Goal: Navigation & Orientation: Find specific page/section

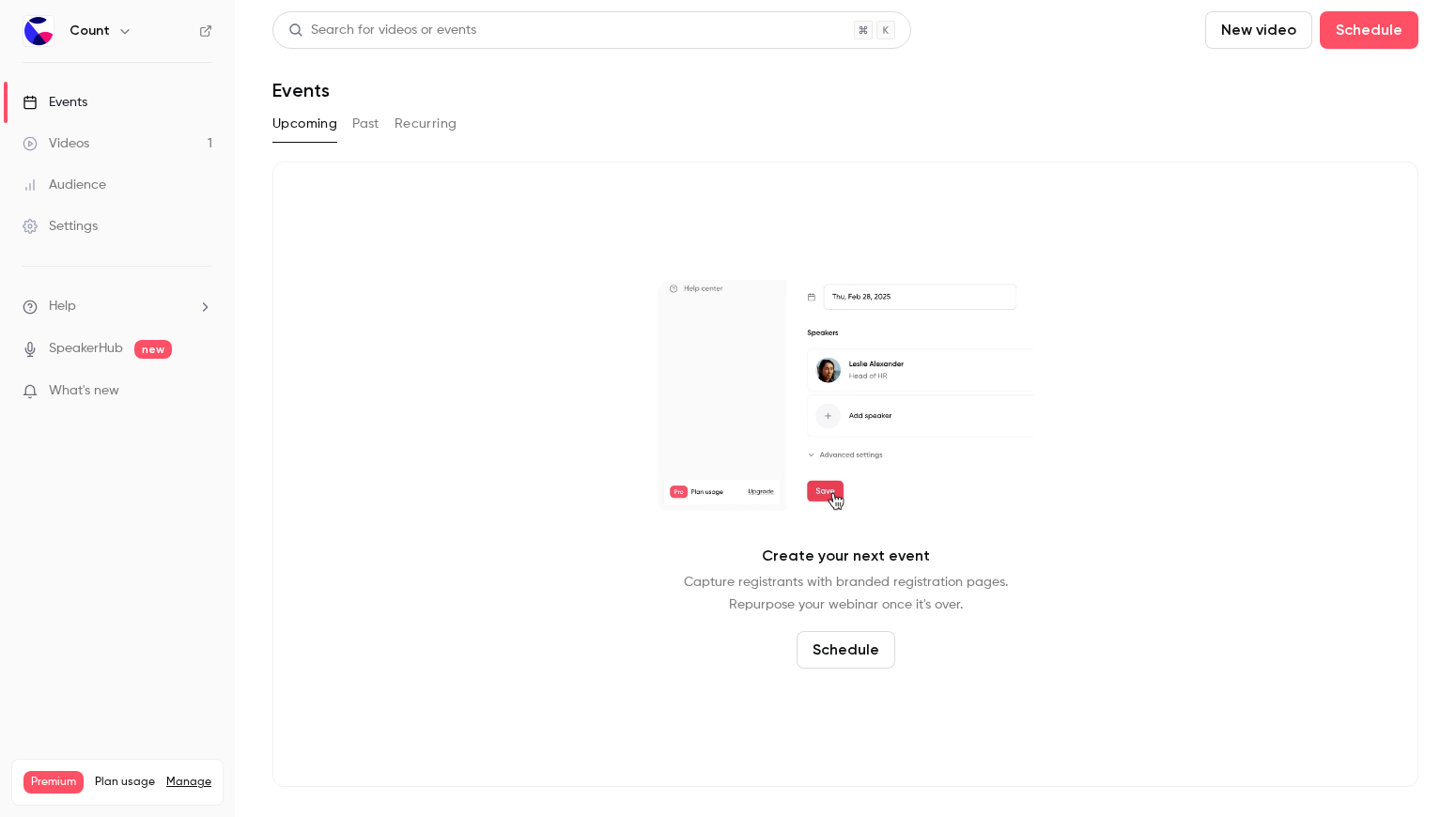
click at [183, 774] on link "Manage" at bounding box center [189, 782] width 45 height 15
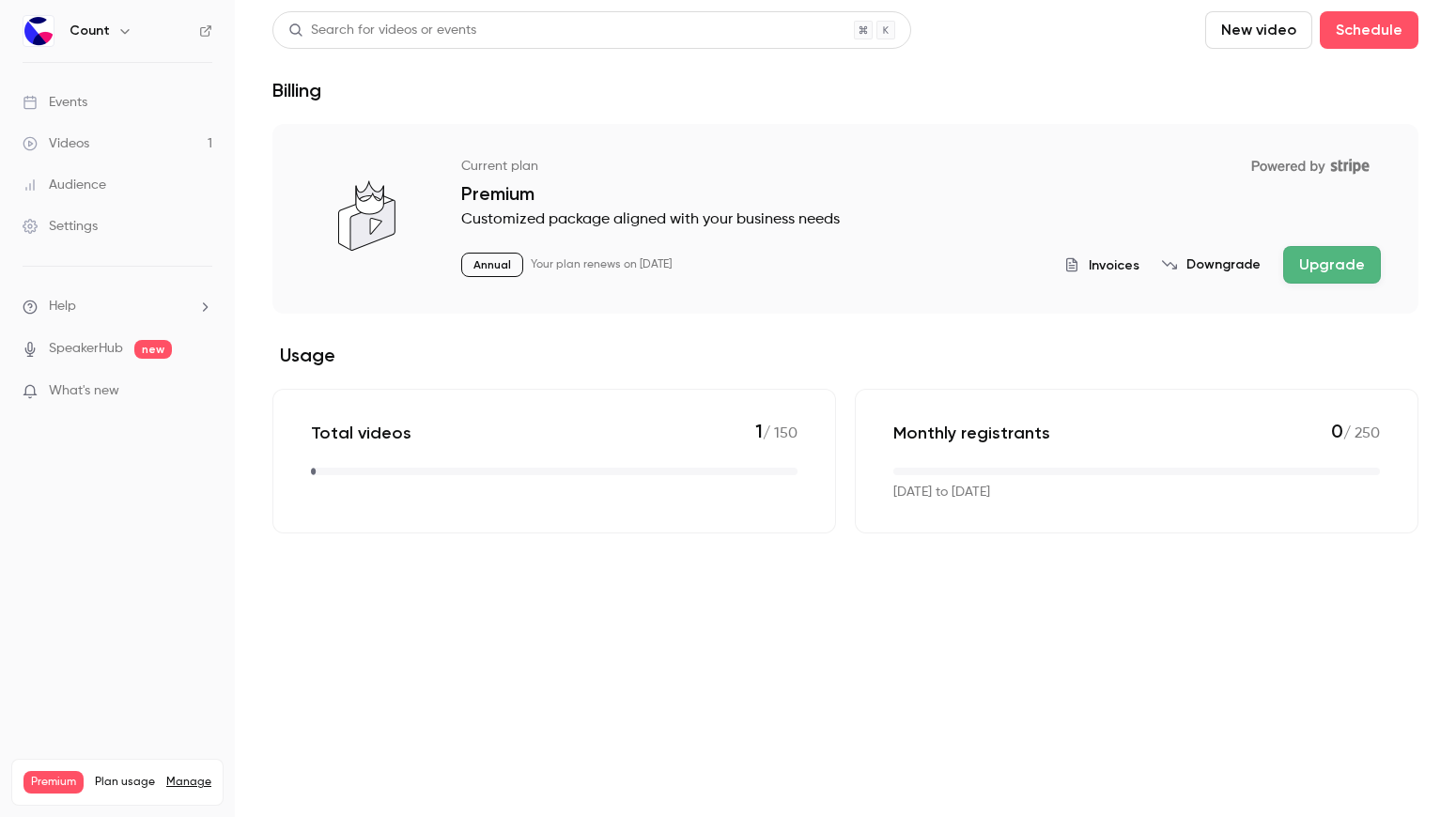
click at [135, 160] on link "Videos 1" at bounding box center [117, 144] width 234 height 42
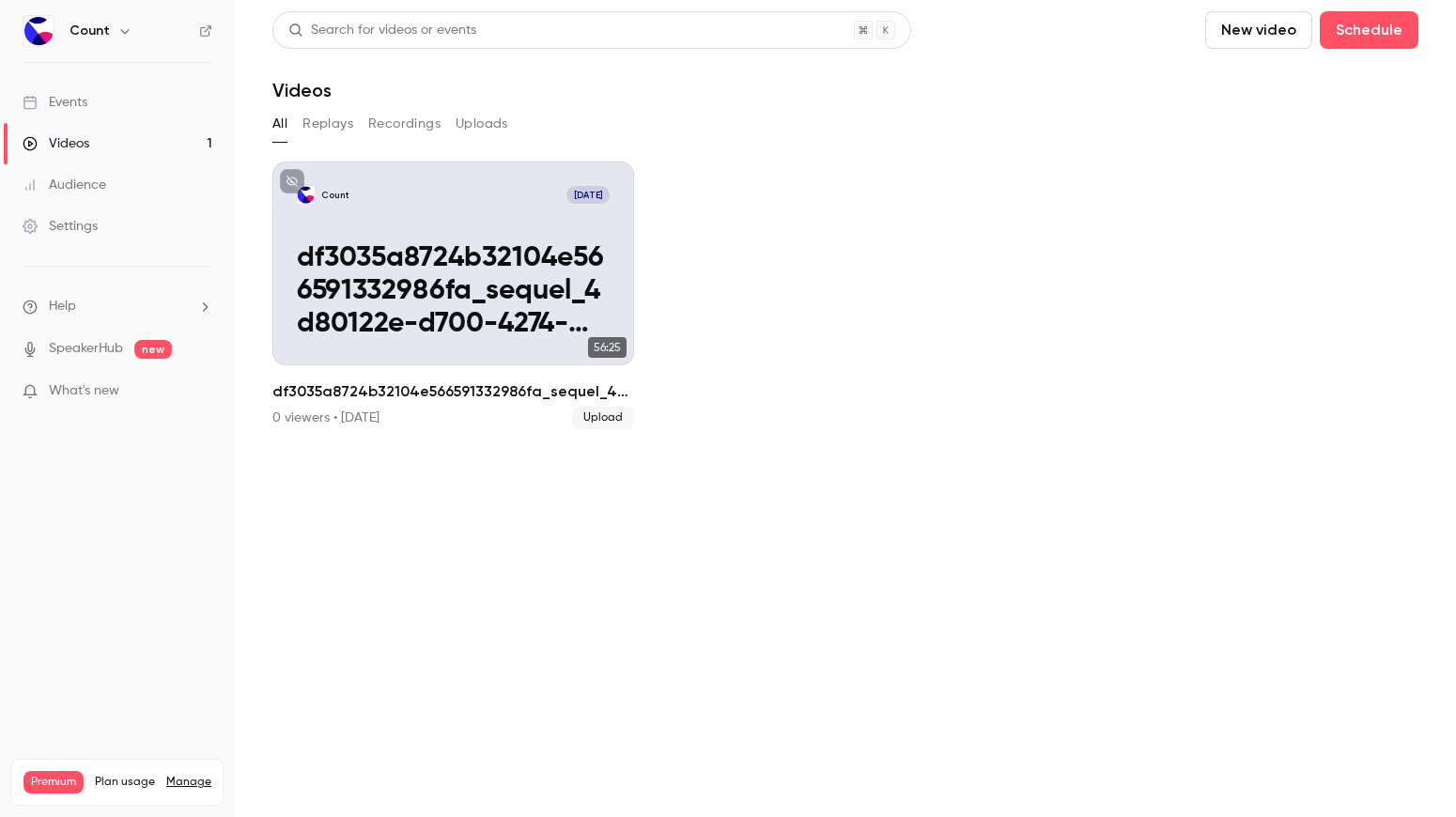
click at [434, 202] on div "Count [DATE]" at bounding box center [453, 195] width 313 height 18
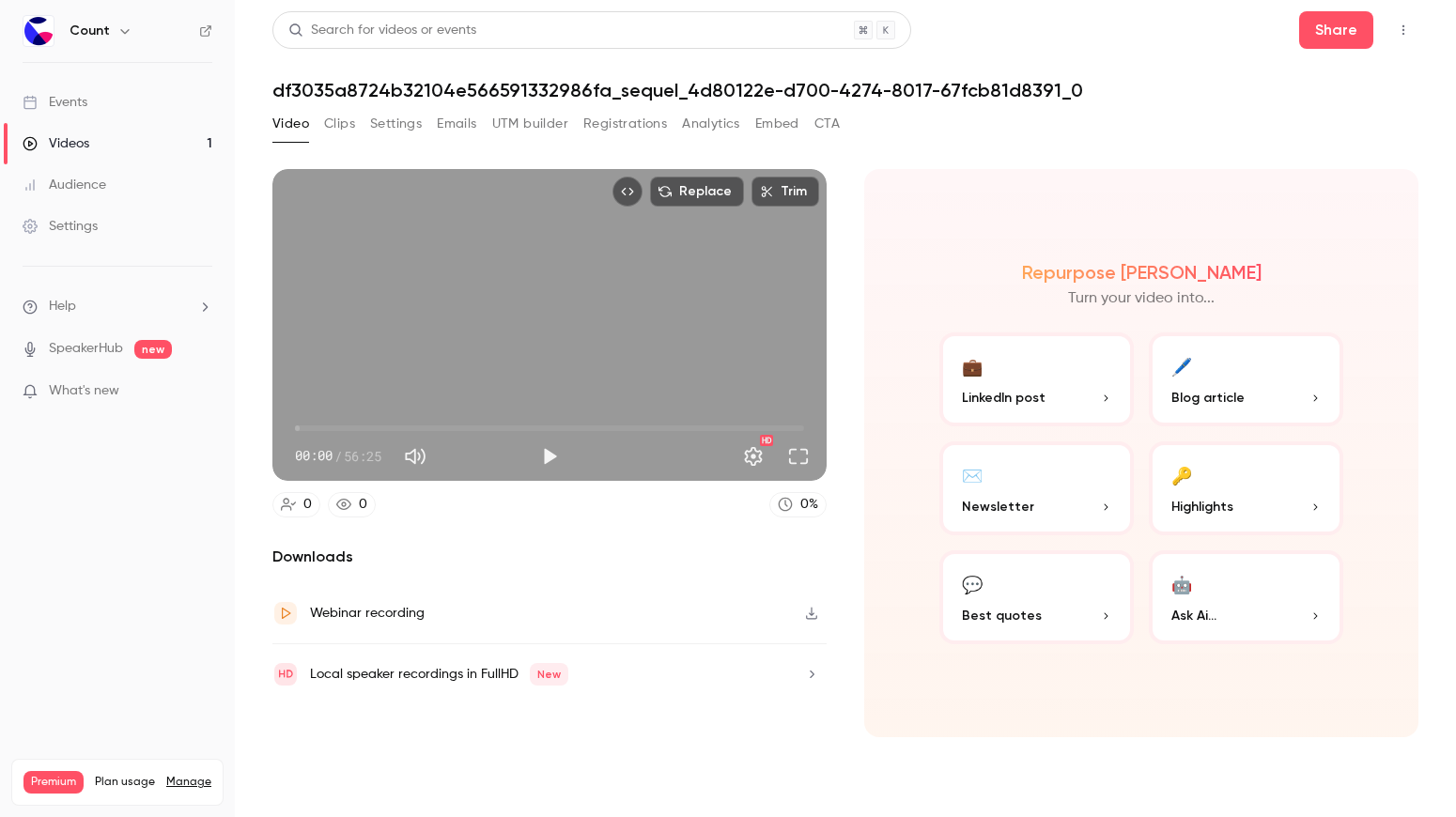
click at [713, 118] on button "Analytics" at bounding box center [711, 124] width 59 height 30
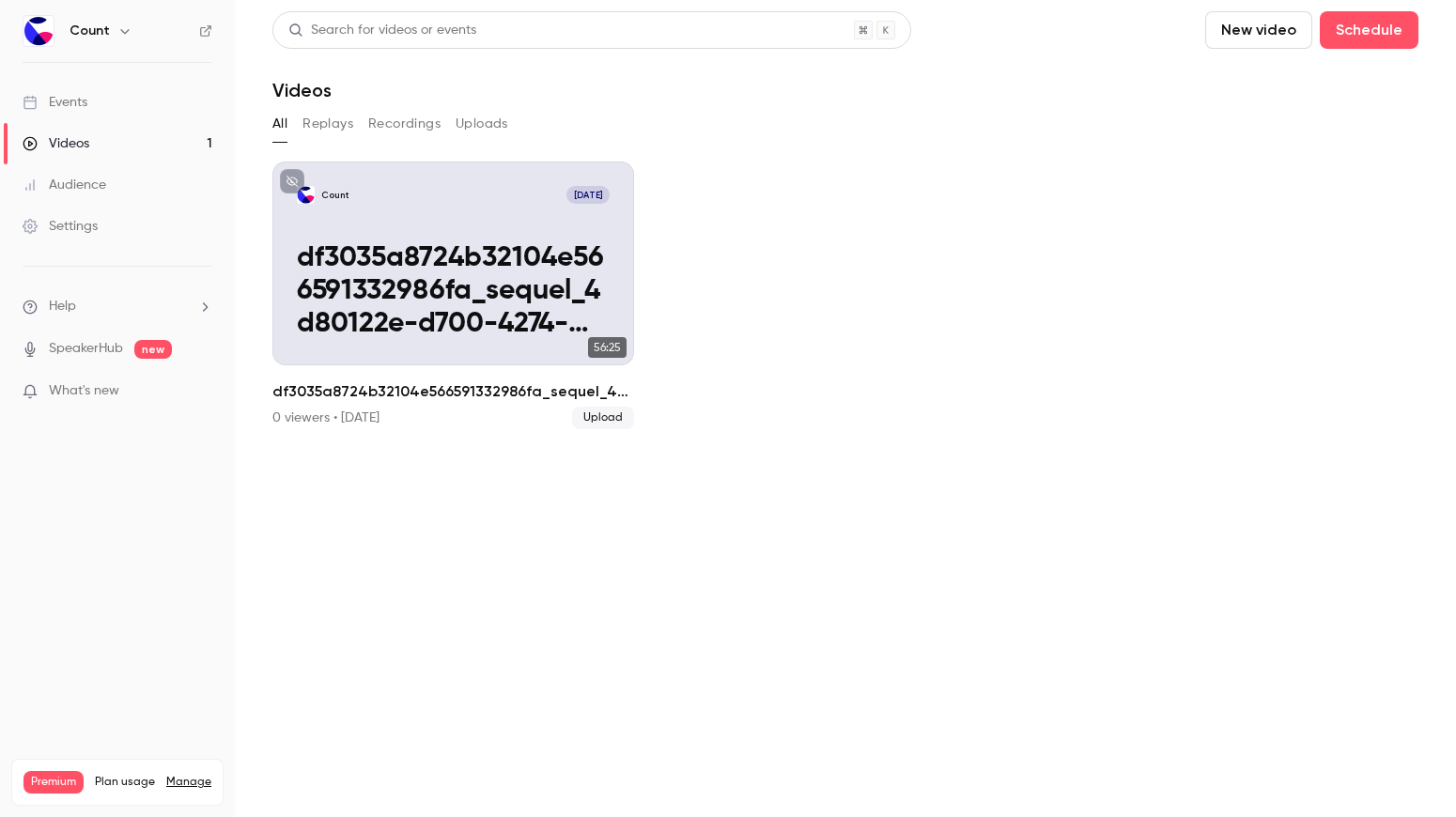
click at [145, 230] on link "Settings" at bounding box center [117, 227] width 234 height 42
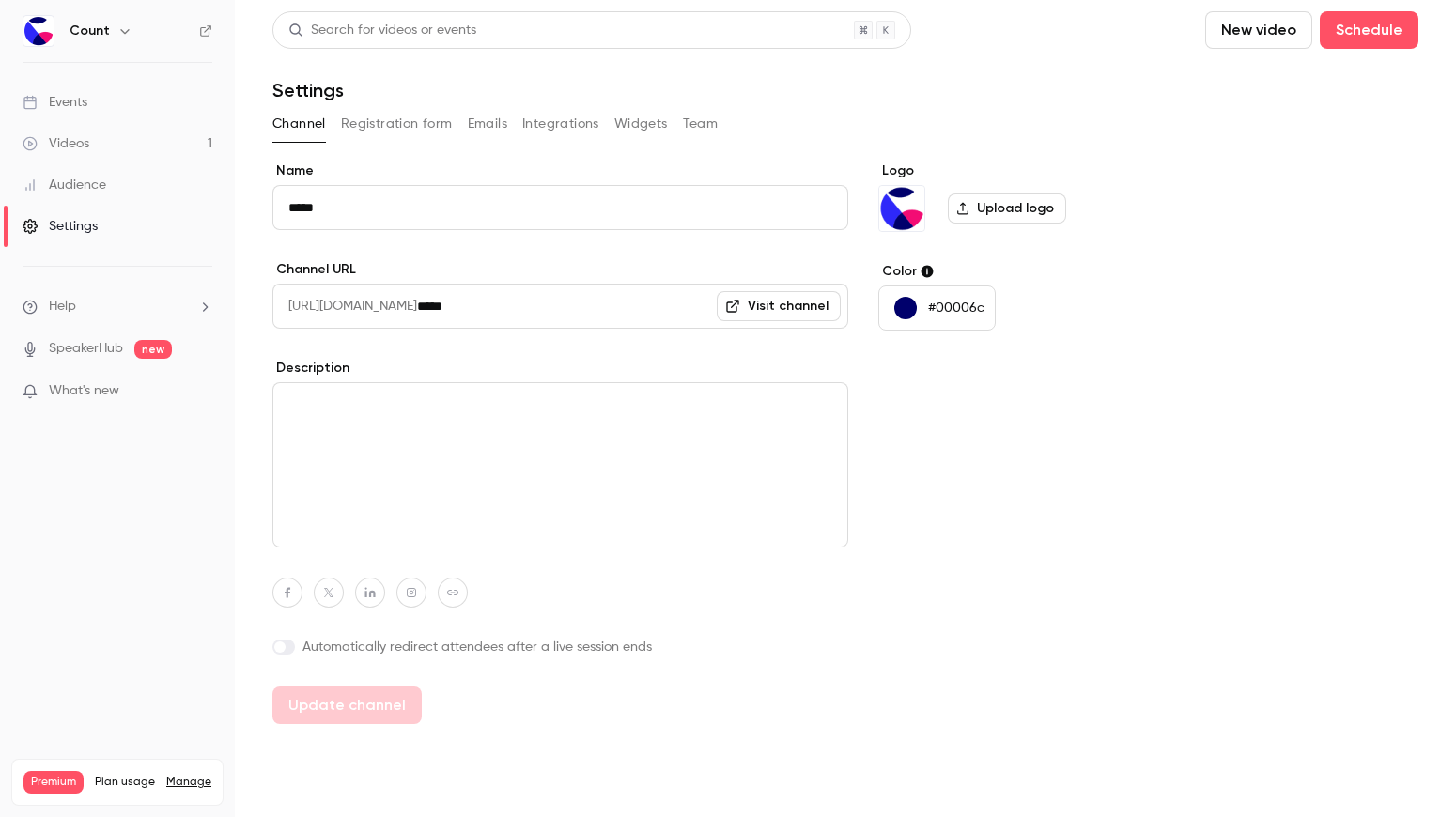
click at [54, 221] on div "Settings" at bounding box center [60, 227] width 76 height 19
click at [117, 36] on icon "button" at bounding box center [125, 31] width 15 height 15
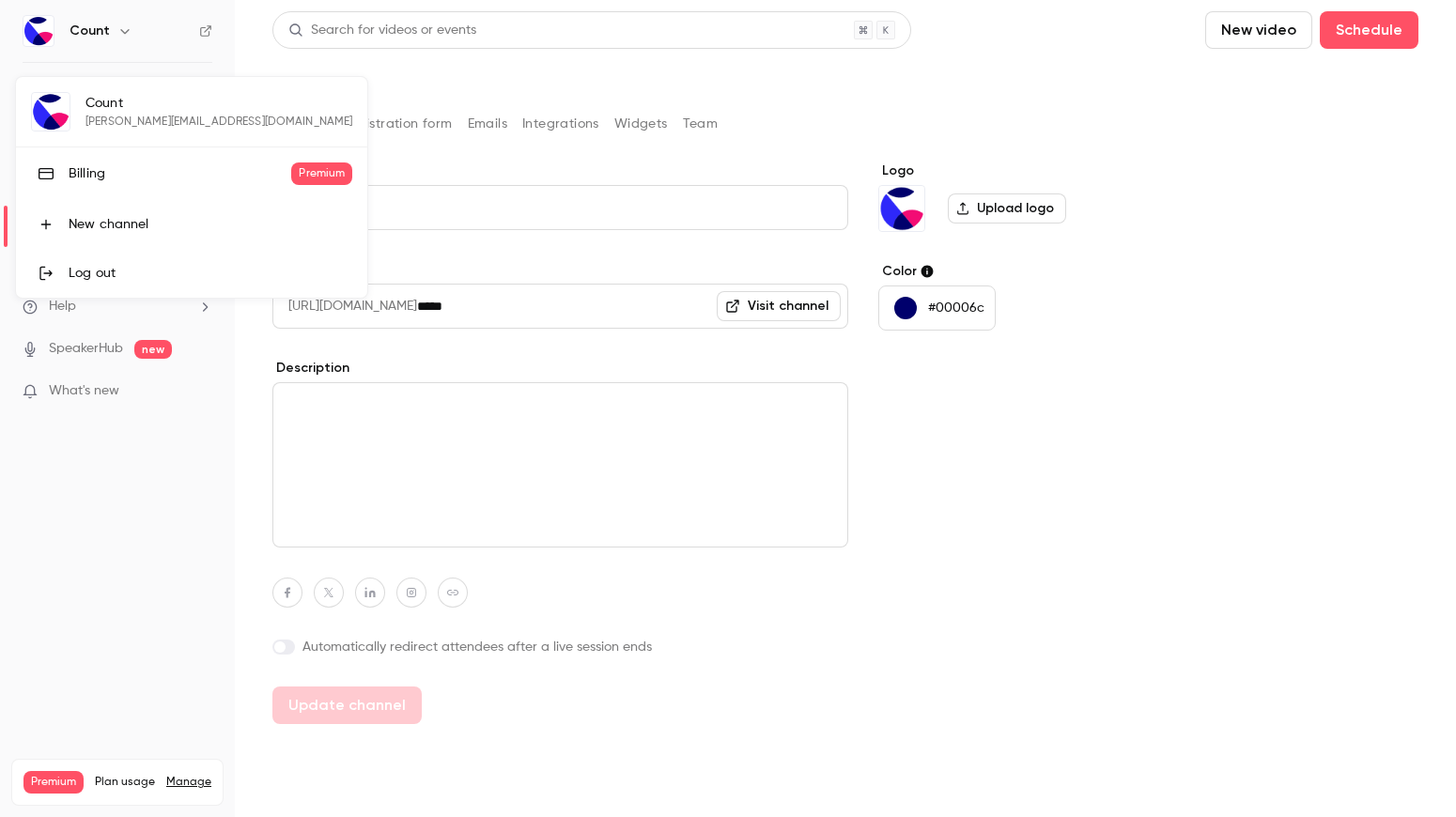
click at [203, 185] on link "Billing Premium" at bounding box center [192, 174] width 351 height 53
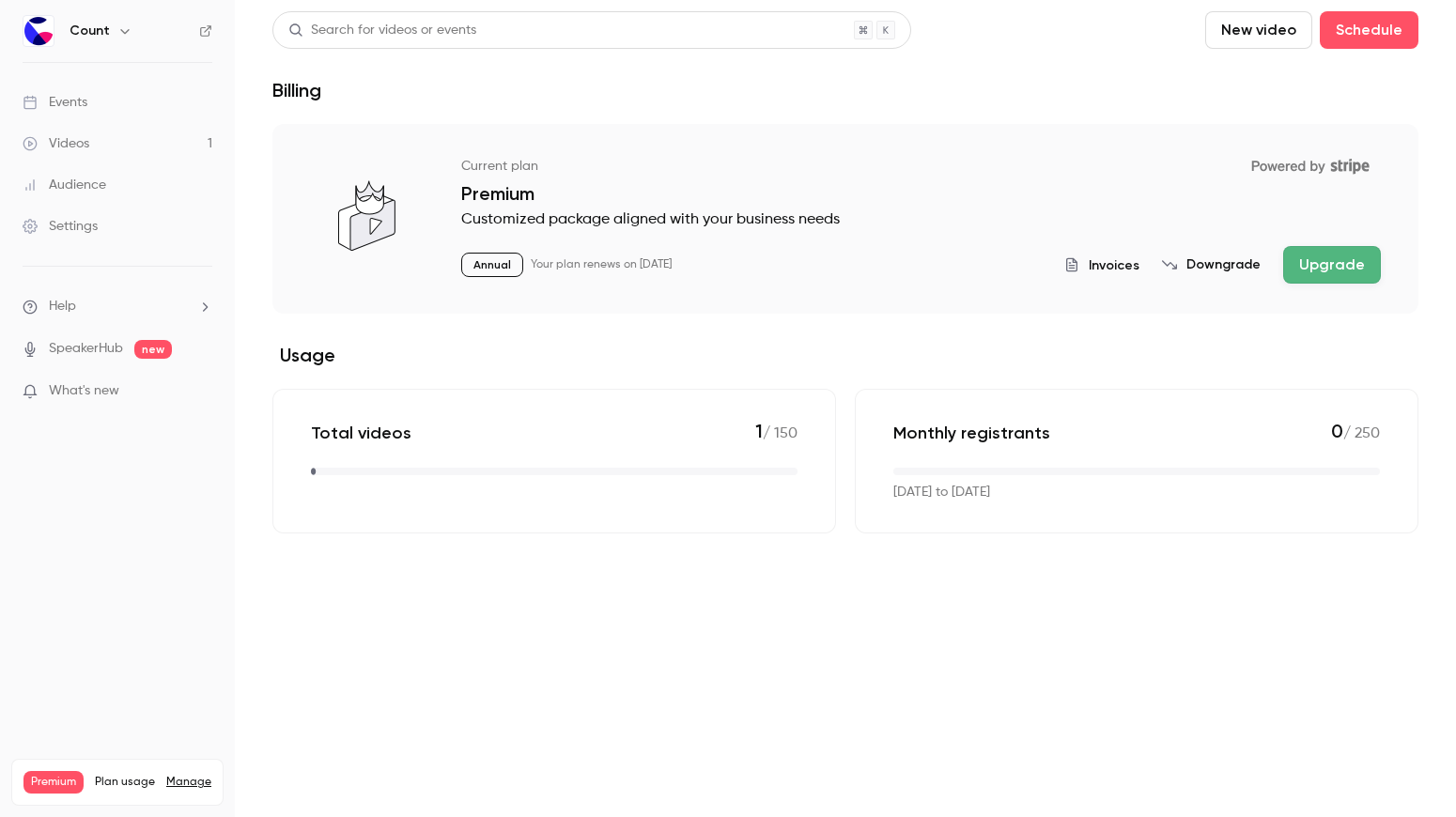
click at [190, 774] on link "Manage" at bounding box center [189, 782] width 45 height 15
click at [187, 774] on link "Manage" at bounding box center [189, 782] width 45 height 15
